Goal: Task Accomplishment & Management: Use online tool/utility

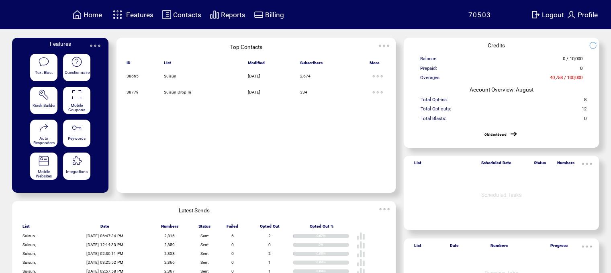
click at [116, 11] on img at bounding box center [118, 14] width 14 height 13
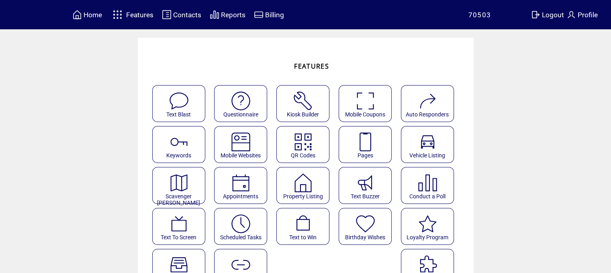
click at [349, 146] on featureicon at bounding box center [365, 139] width 52 height 18
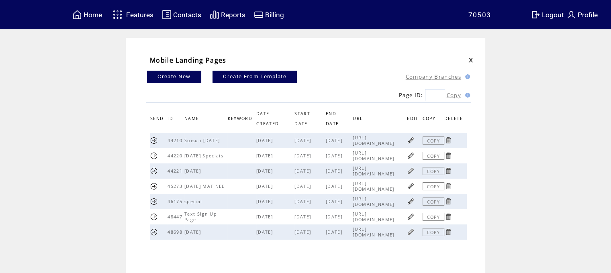
click at [415, 154] on link at bounding box center [411, 156] width 8 height 8
